Goal: Register for event/course

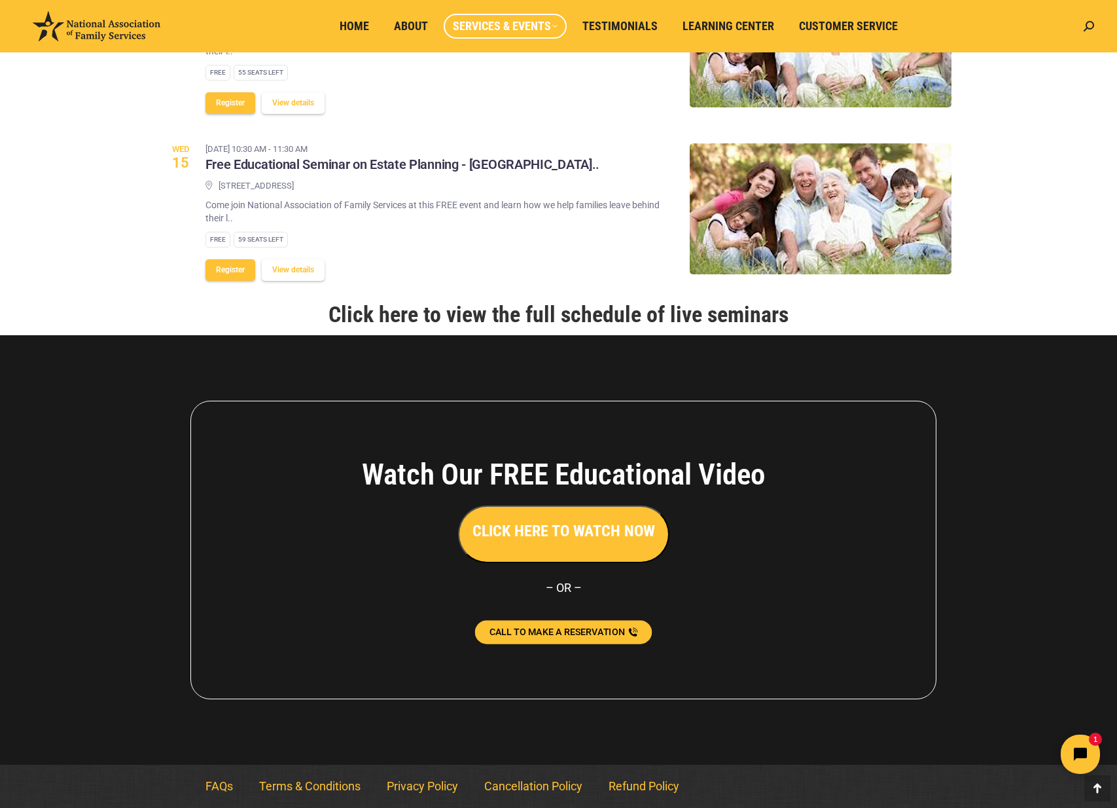
scroll to position [1647, 0]
click at [583, 633] on span "CALL TO MAKE A RESERVATION" at bounding box center [557, 631] width 135 height 9
click at [1084, 757] on icon "Open chat widget" at bounding box center [1088, 754] width 20 height 20
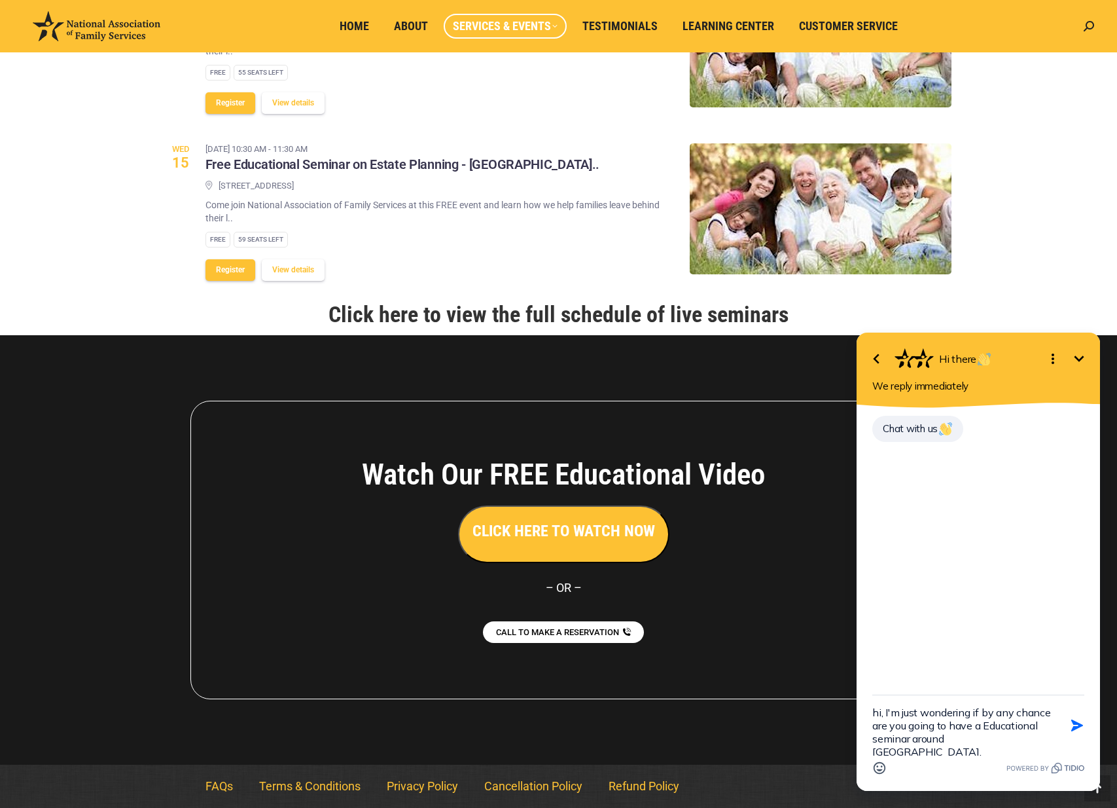
type textarea "hi, I'm just wondering if by any chance are you going to have a Educational sem…"
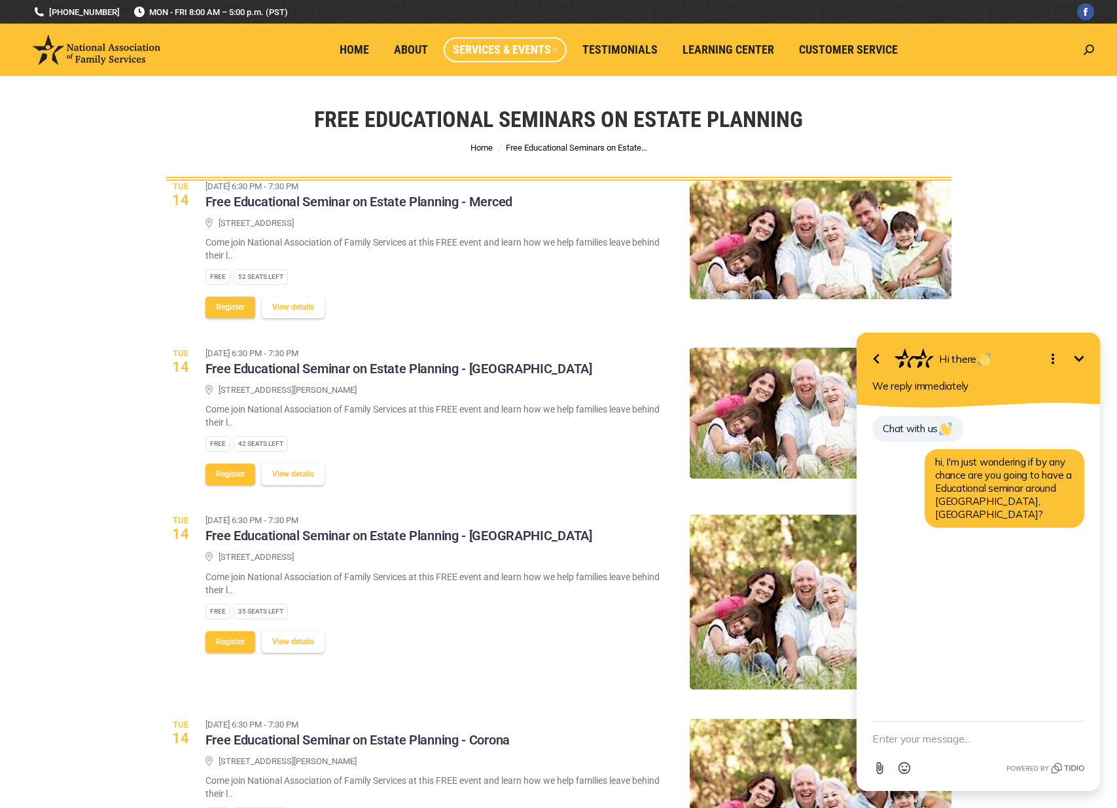
scroll to position [0, 0]
click at [286, 203] on h3 "Free Educational Seminar on Estate Planning - Merced" at bounding box center [358, 202] width 307 height 17
click at [968, 734] on textarea "New message" at bounding box center [978, 738] width 212 height 34
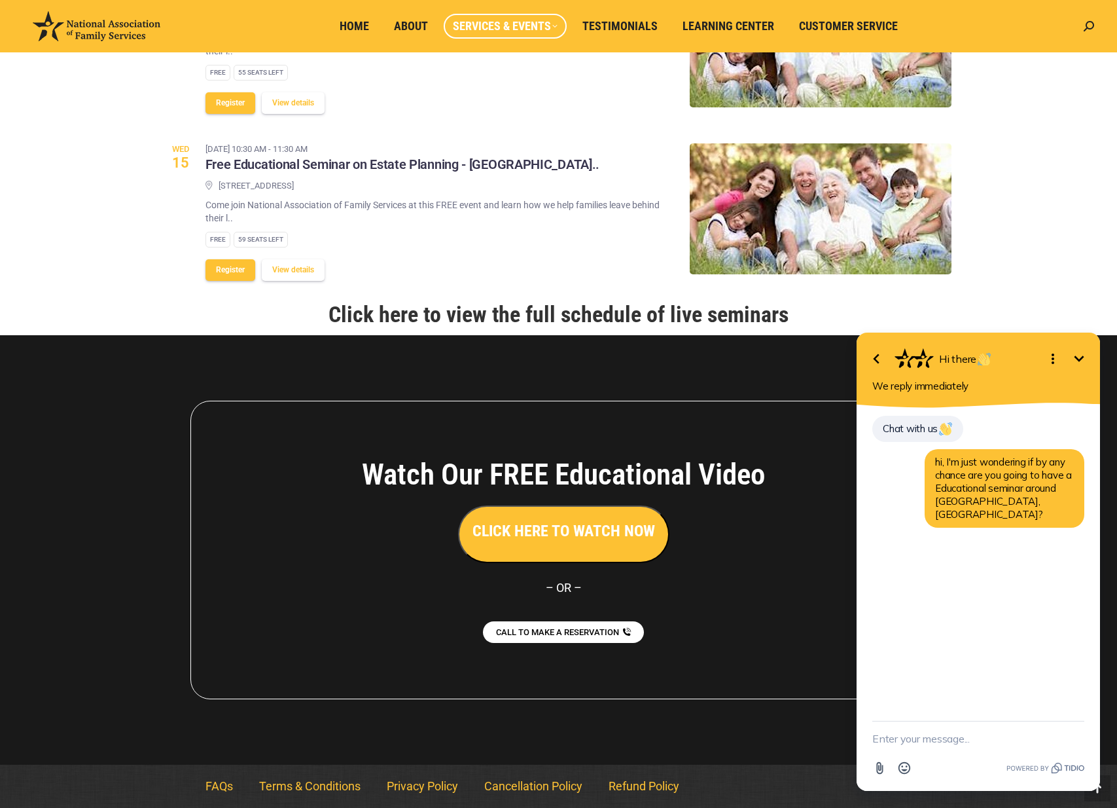
scroll to position [1620, 0]
drag, startPoint x: 952, startPoint y: 342, endPoint x: 968, endPoint y: 436, distance: 95.5
click at [969, 463] on div "Go back Hi there Minimize Open options We reply immediately Chat with us hi, I'…" at bounding box center [978, 561] width 243 height 458
drag, startPoint x: 1037, startPoint y: 299, endPoint x: 1020, endPoint y: 303, distance: 16.8
click at [1037, 299] on html "Go back Hi there Minimize Open options We reply immediately Chat with us hi, I'…" at bounding box center [978, 547] width 277 height 520
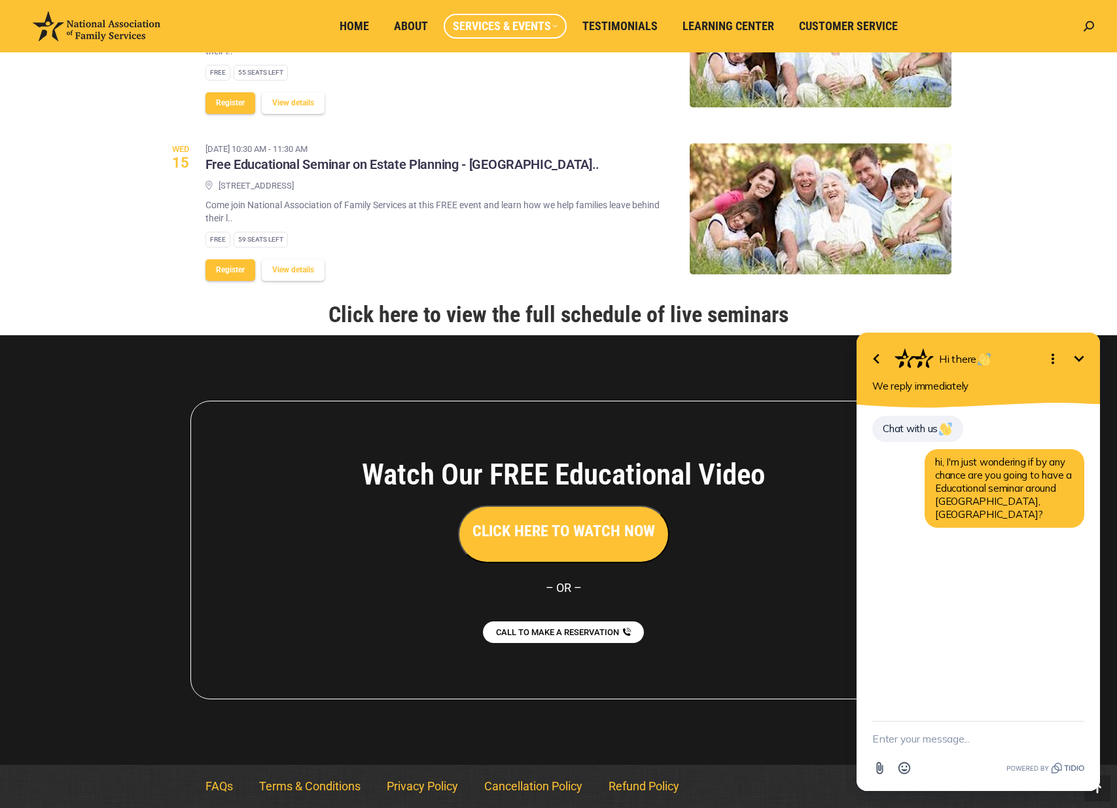
scroll to position [1647, 0]
click at [605, 531] on h3 "CLICK HERE TO WATCH NOW" at bounding box center [564, 531] width 183 height 22
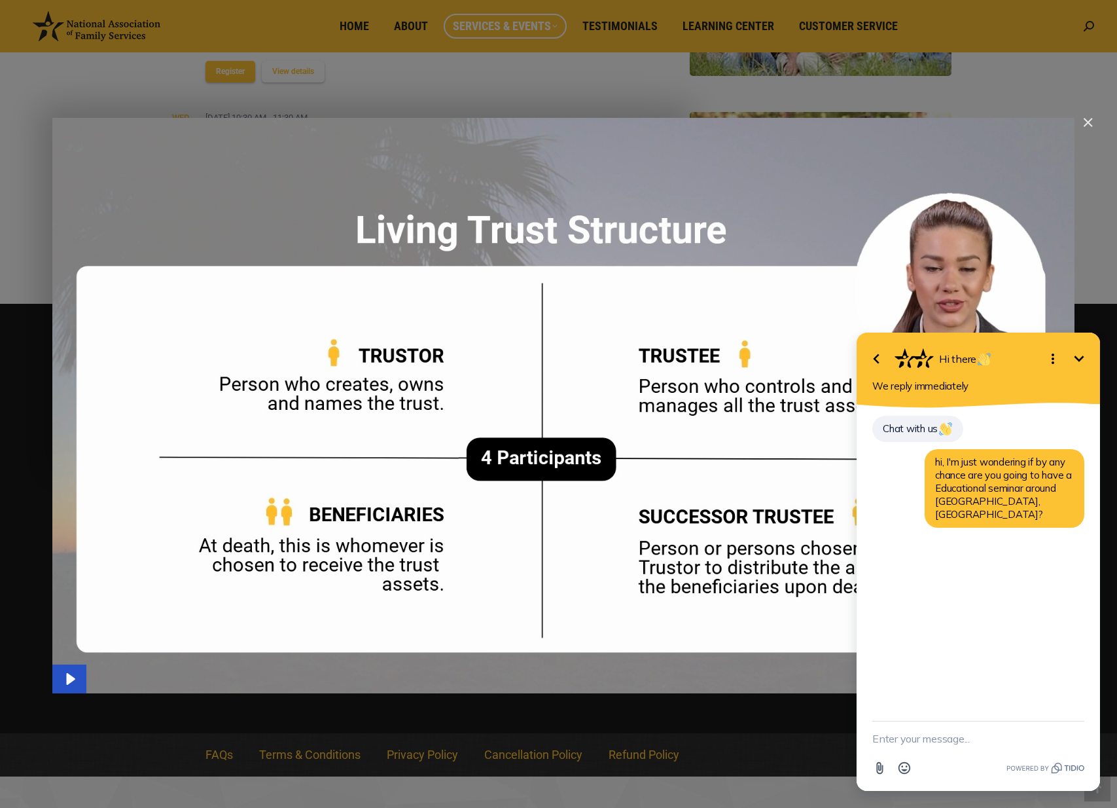
scroll to position [1646, 1]
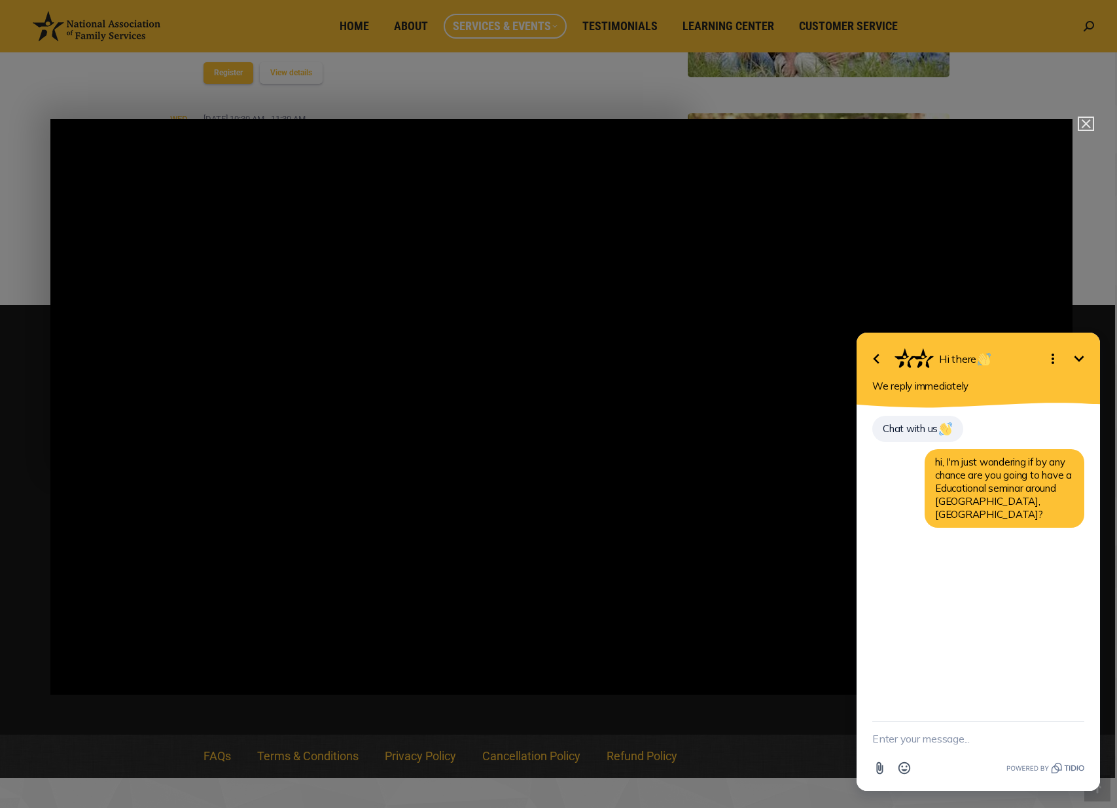
click at [1088, 125] on img "Close" at bounding box center [1080, 129] width 22 height 22
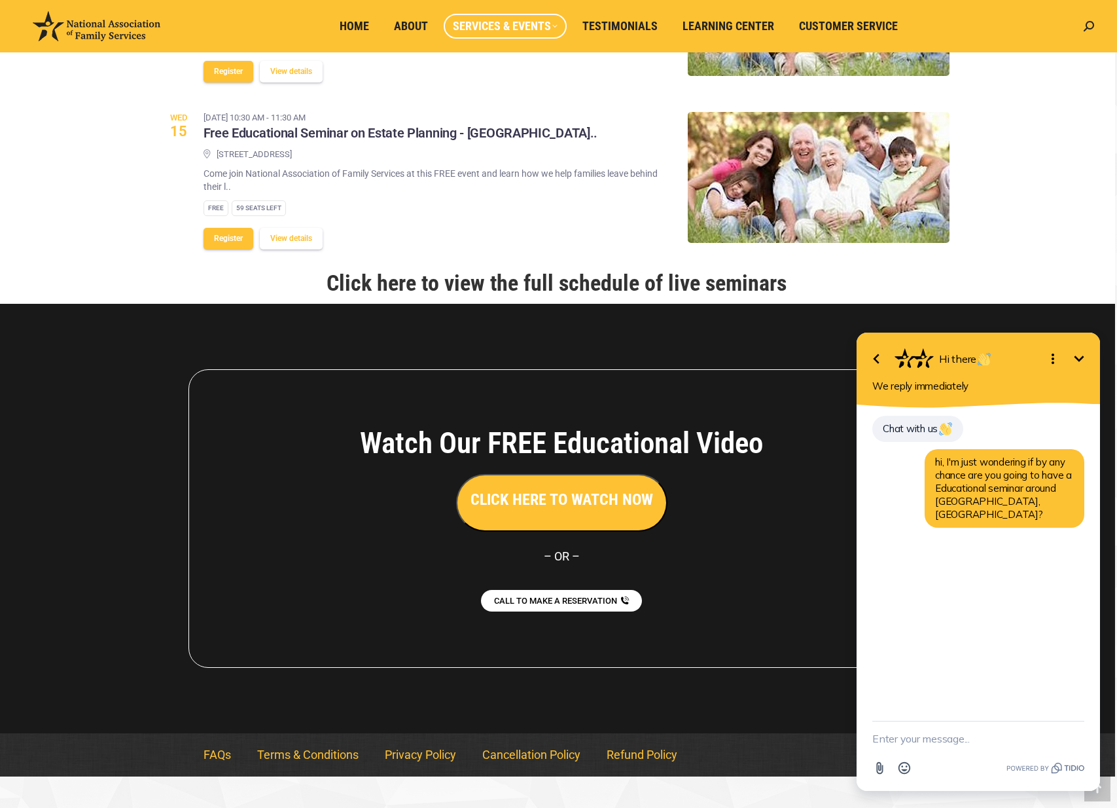
scroll to position [1646, 0]
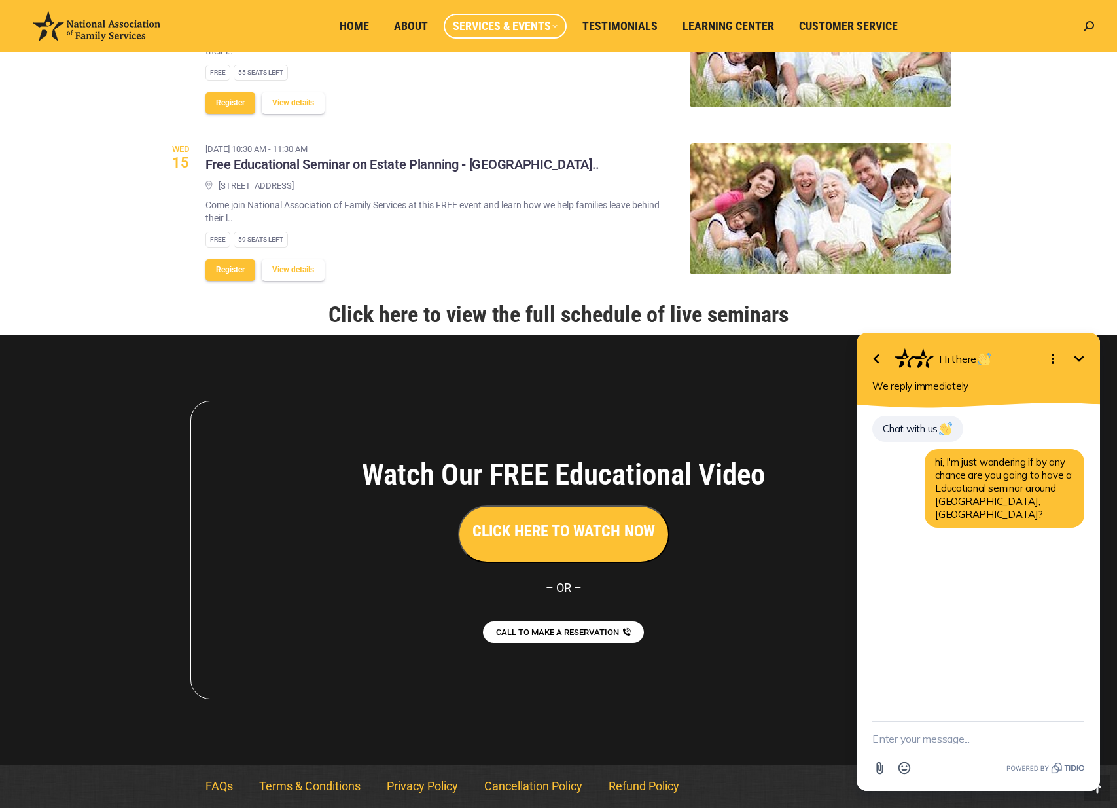
drag, startPoint x: 1023, startPoint y: 344, endPoint x: 1230, endPoint y: 402, distance: 215.7
click at [1117, 402] on html "Go back Hi there Minimize Open options We reply immediately Chat with us hi, I'…" at bounding box center [978, 547] width 277 height 520
drag, startPoint x: 1005, startPoint y: 340, endPoint x: 1044, endPoint y: 383, distance: 57.9
click at [1044, 383] on div "Go back Hi there Minimize Open options We reply immediately" at bounding box center [978, 369] width 243 height 75
click at [1035, 380] on div "We reply immediately" at bounding box center [978, 386] width 212 height 12
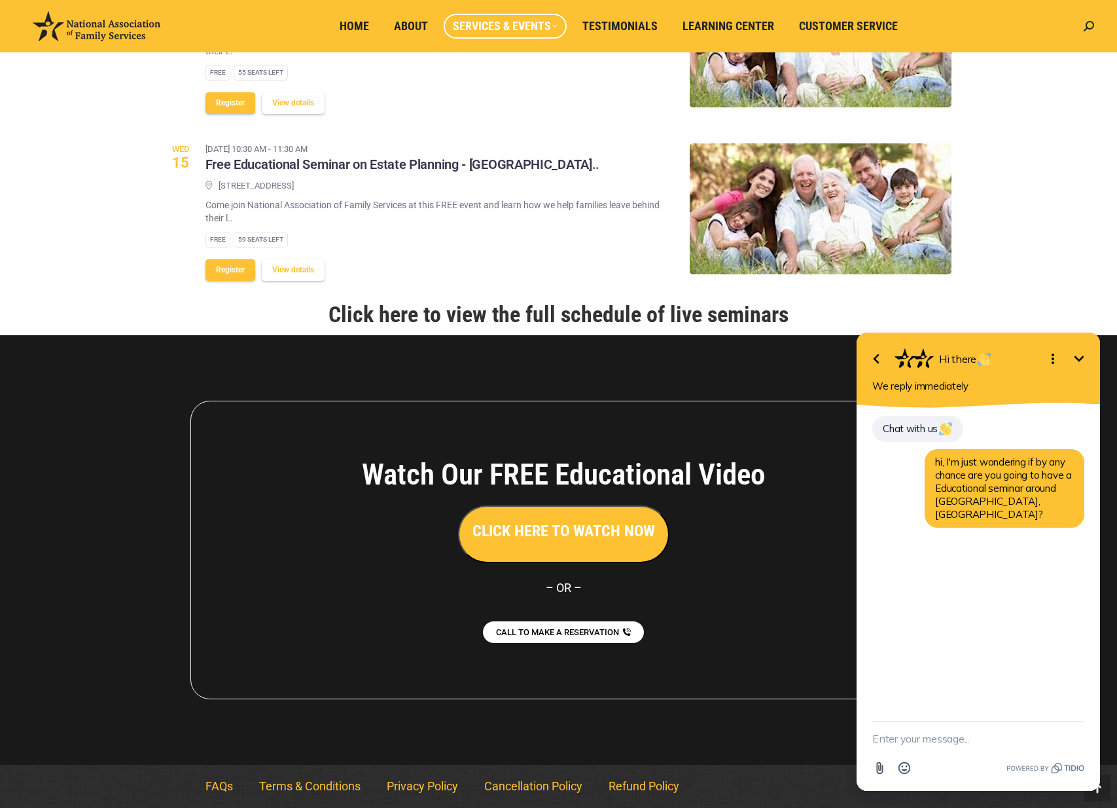
click at [1075, 359] on icon "Minimize" at bounding box center [1079, 359] width 16 height 16
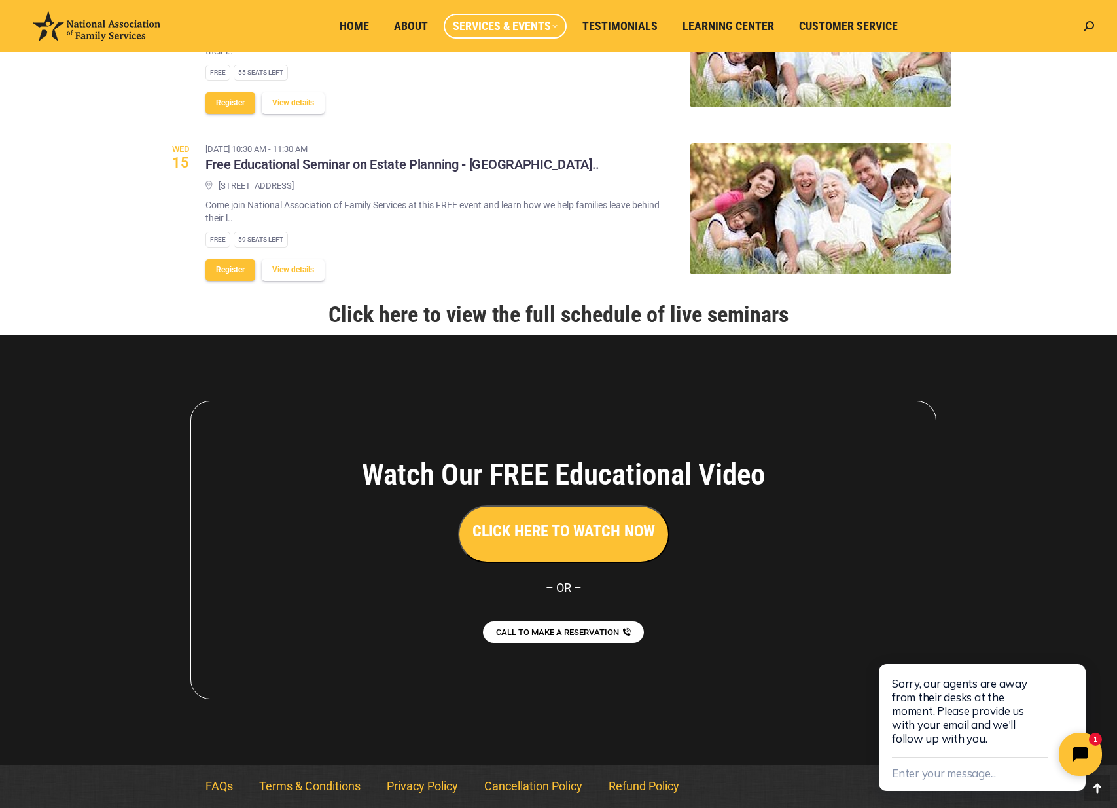
click at [1073, 752] on button "Close chat widget" at bounding box center [1080, 753] width 43 height 43
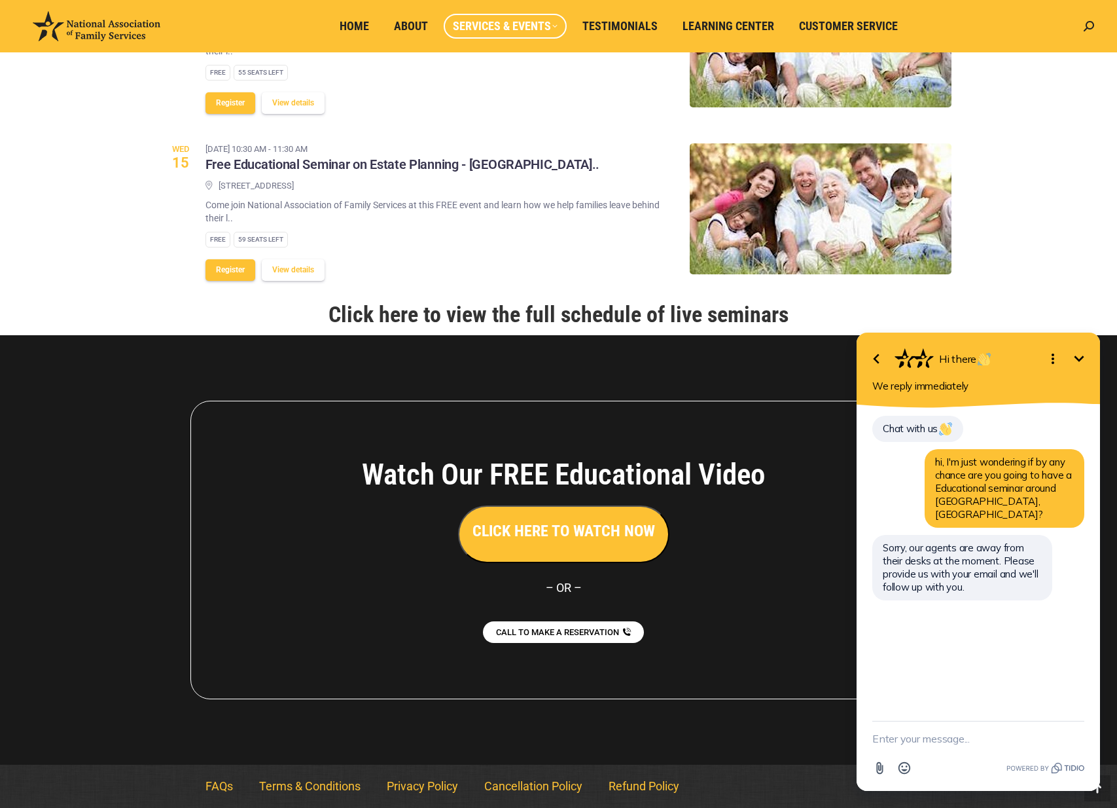
click at [992, 745] on textarea "New message" at bounding box center [978, 738] width 212 height 34
type textarea "letg1411@hotmail.com"
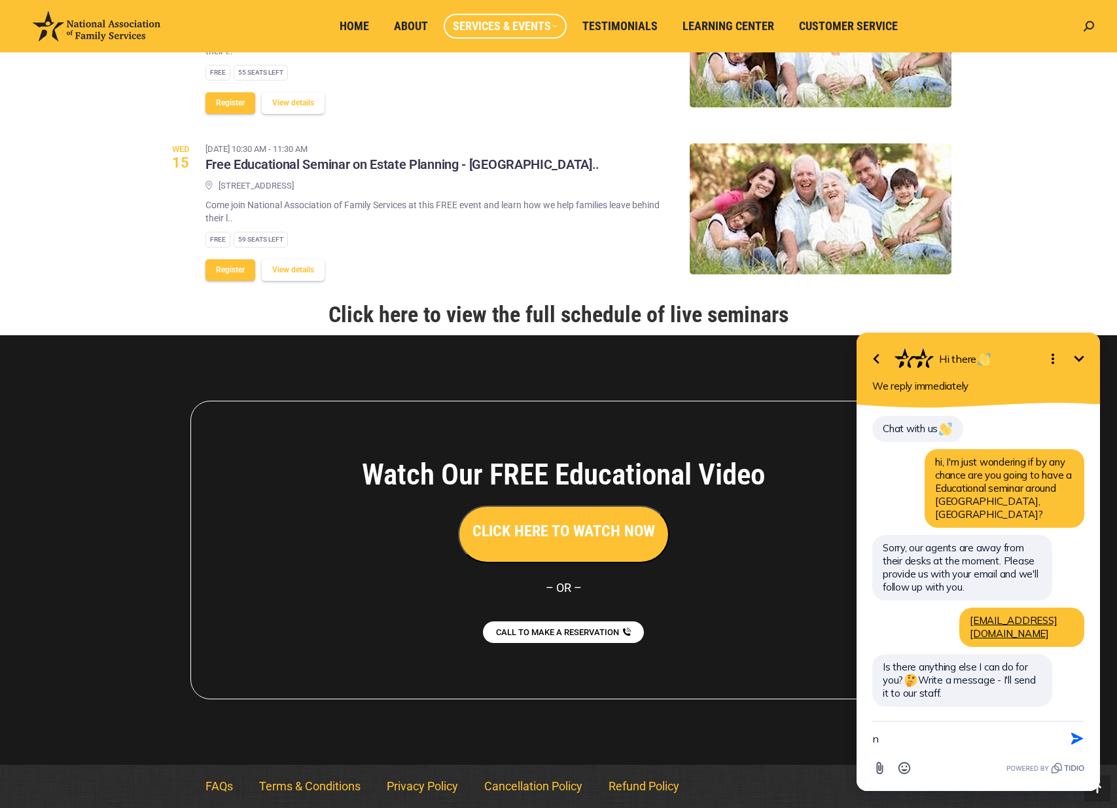
type textarea "n"
click at [874, 357] on icon "button" at bounding box center [876, 359] width 16 height 16
